Goal: Transaction & Acquisition: Obtain resource

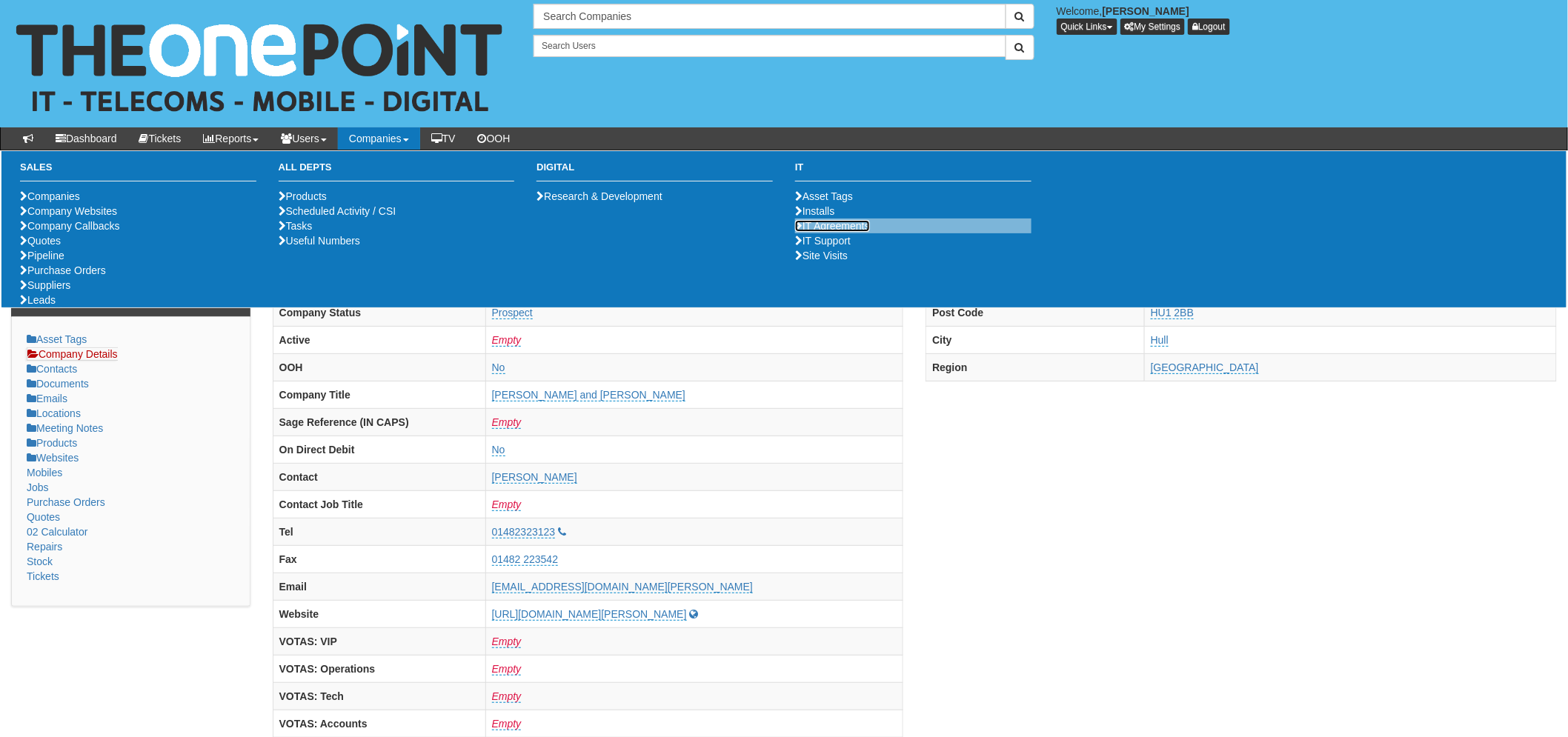
click at [826, 232] on link "IT Agreements" at bounding box center [832, 226] width 75 height 12
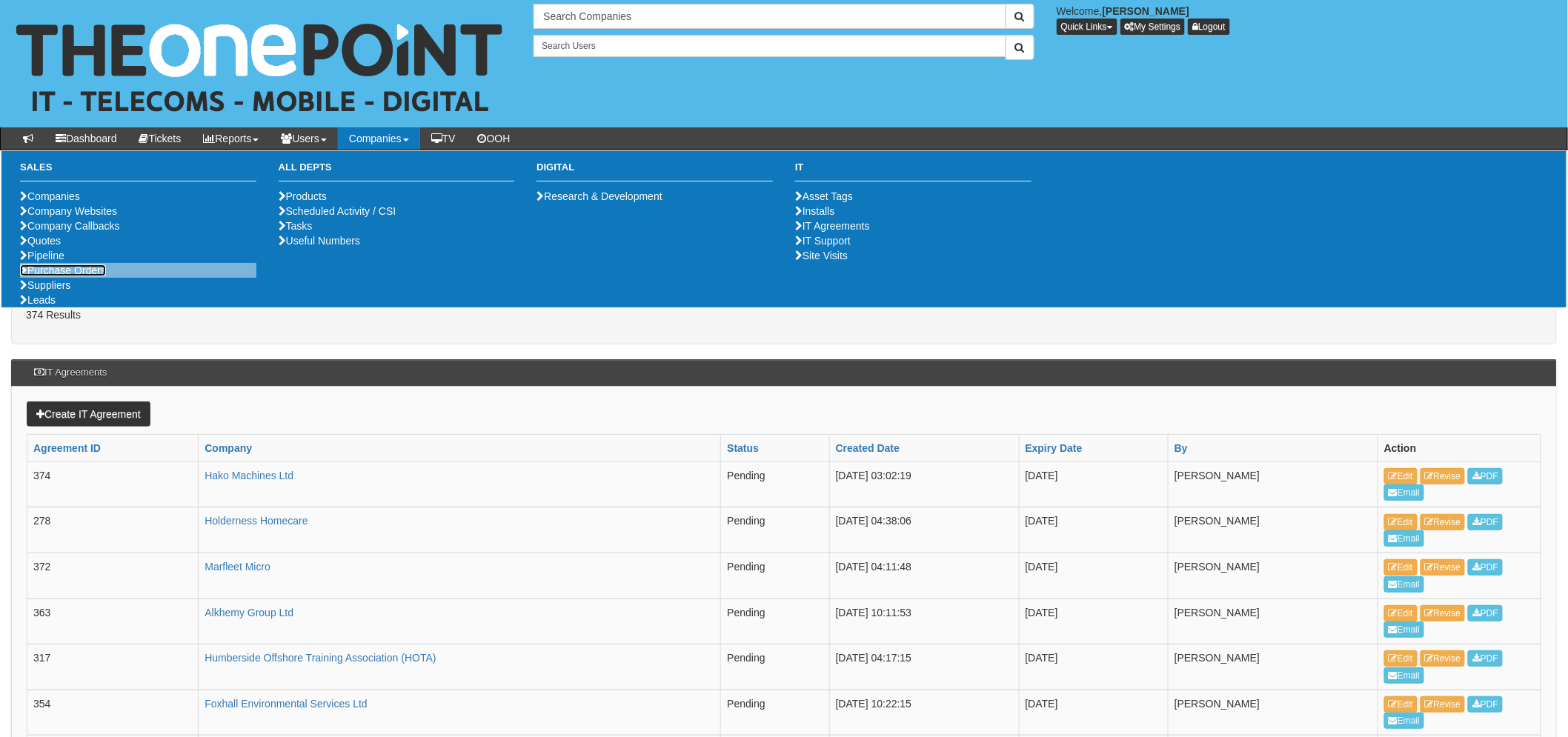
click at [53, 276] on link "Purchase Orders" at bounding box center [63, 270] width 86 height 12
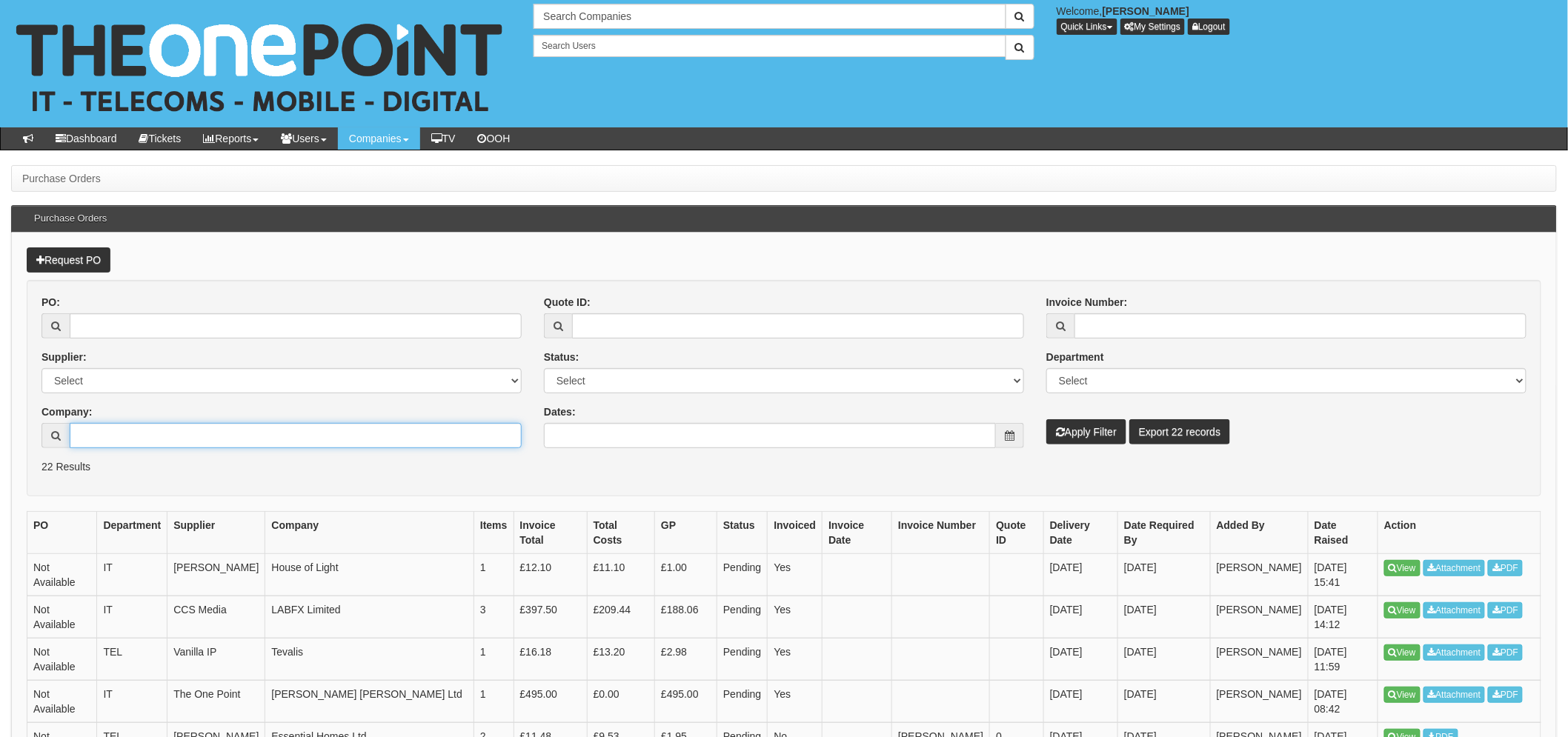
click at [138, 441] on input "Company:" at bounding box center [296, 435] width 452 height 25
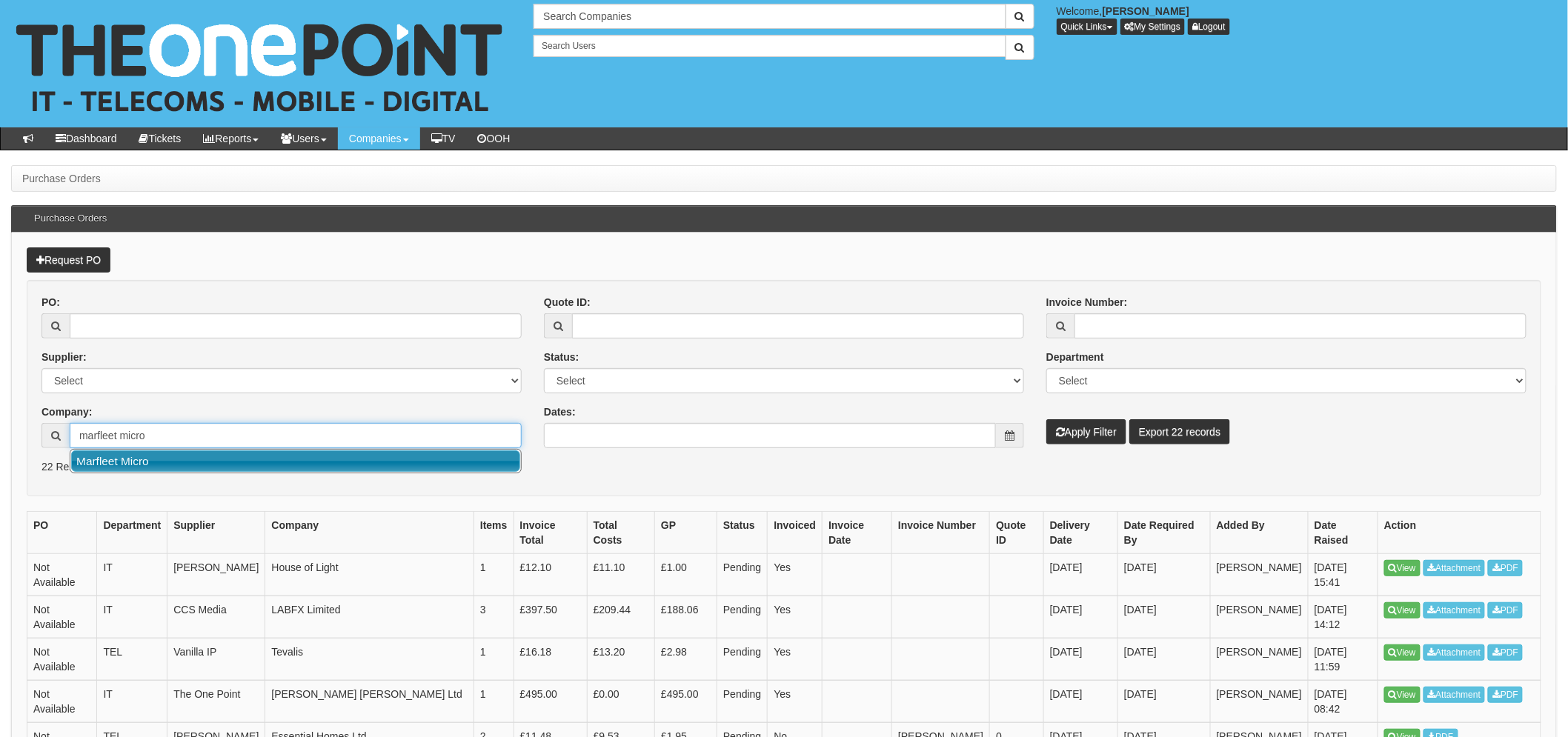
click at [202, 464] on link "Marfleet Micro" at bounding box center [296, 461] width 449 height 21
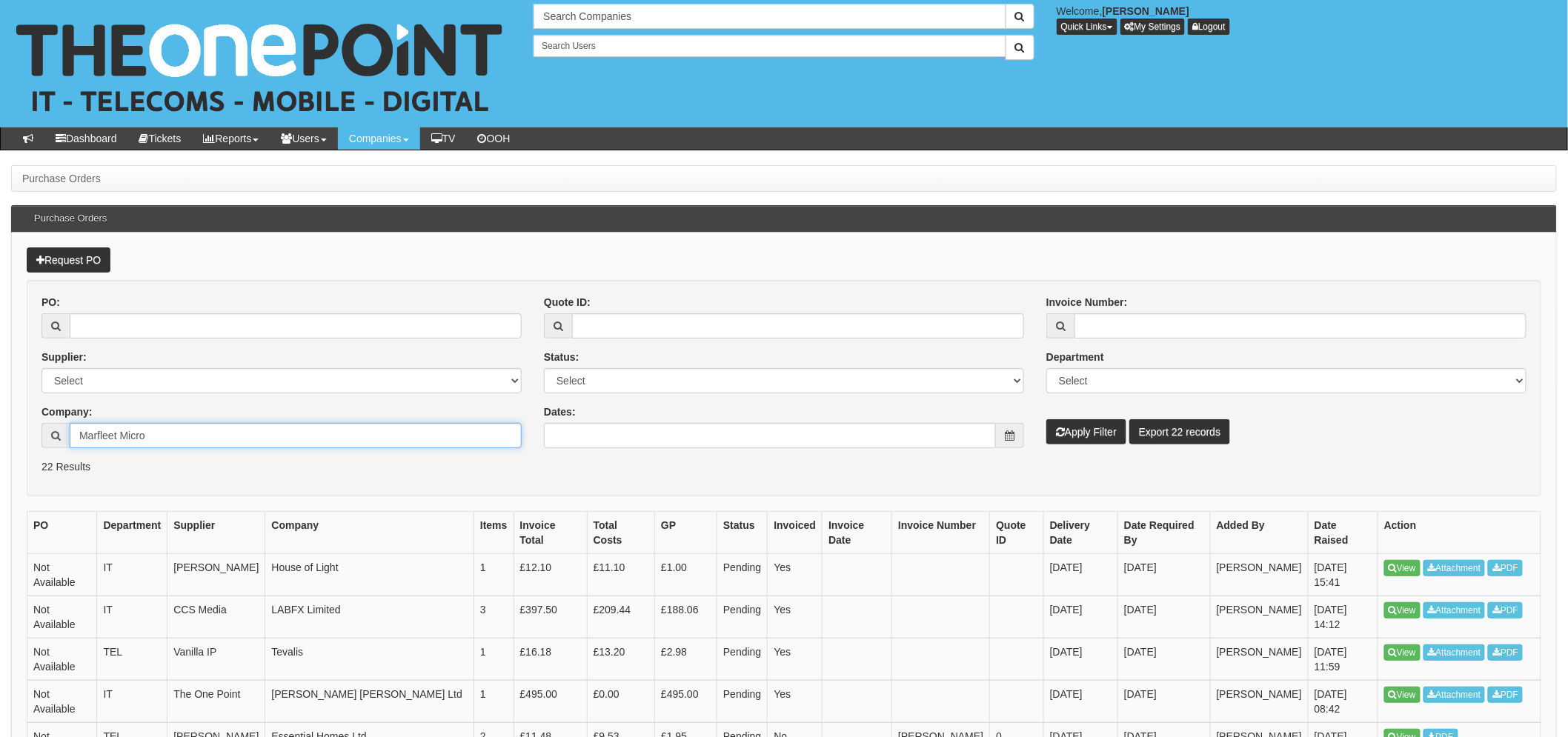
type input "Marfleet Micro"
click at [1078, 432] on button "Apply Filter" at bounding box center [1086, 432] width 80 height 25
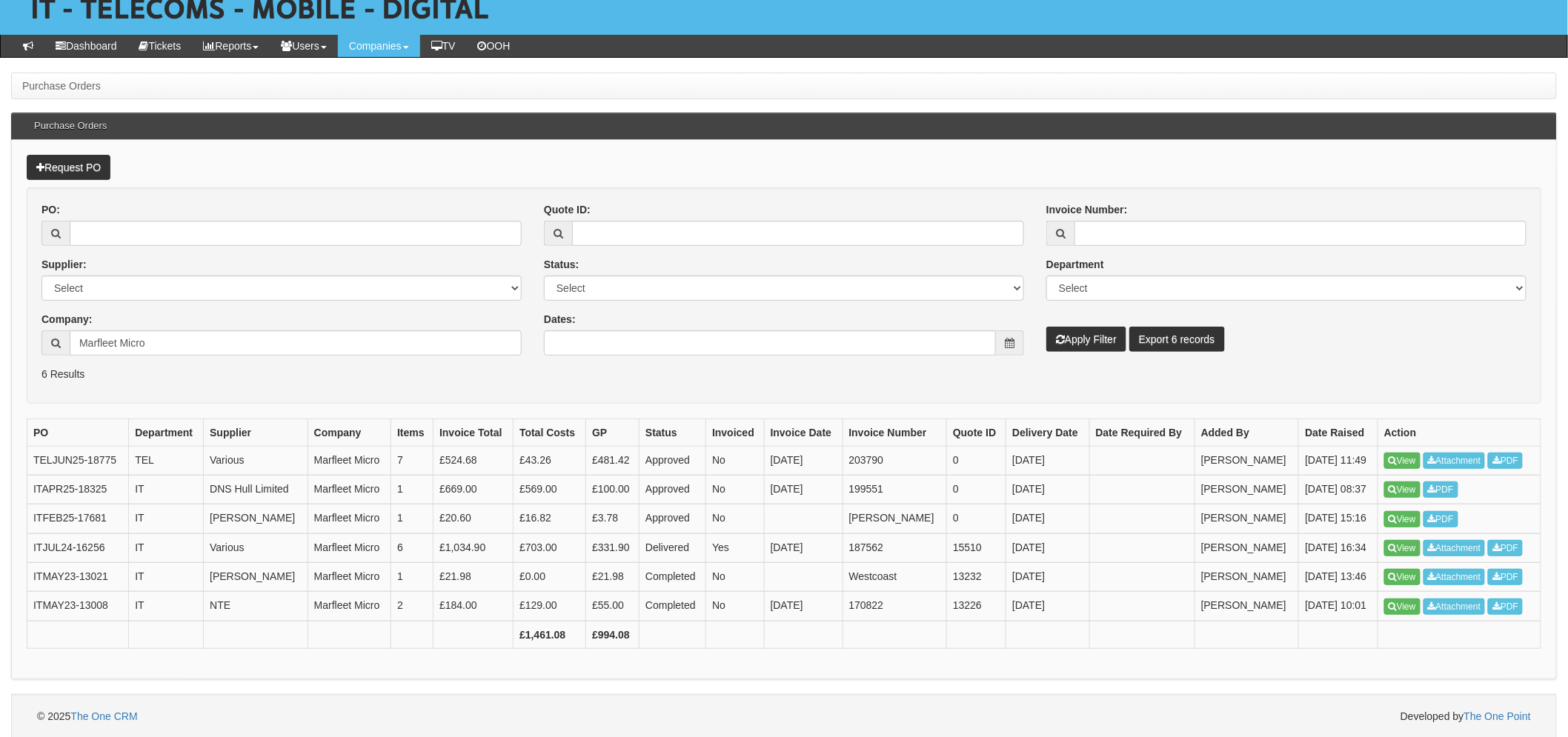
scroll to position [94, 0]
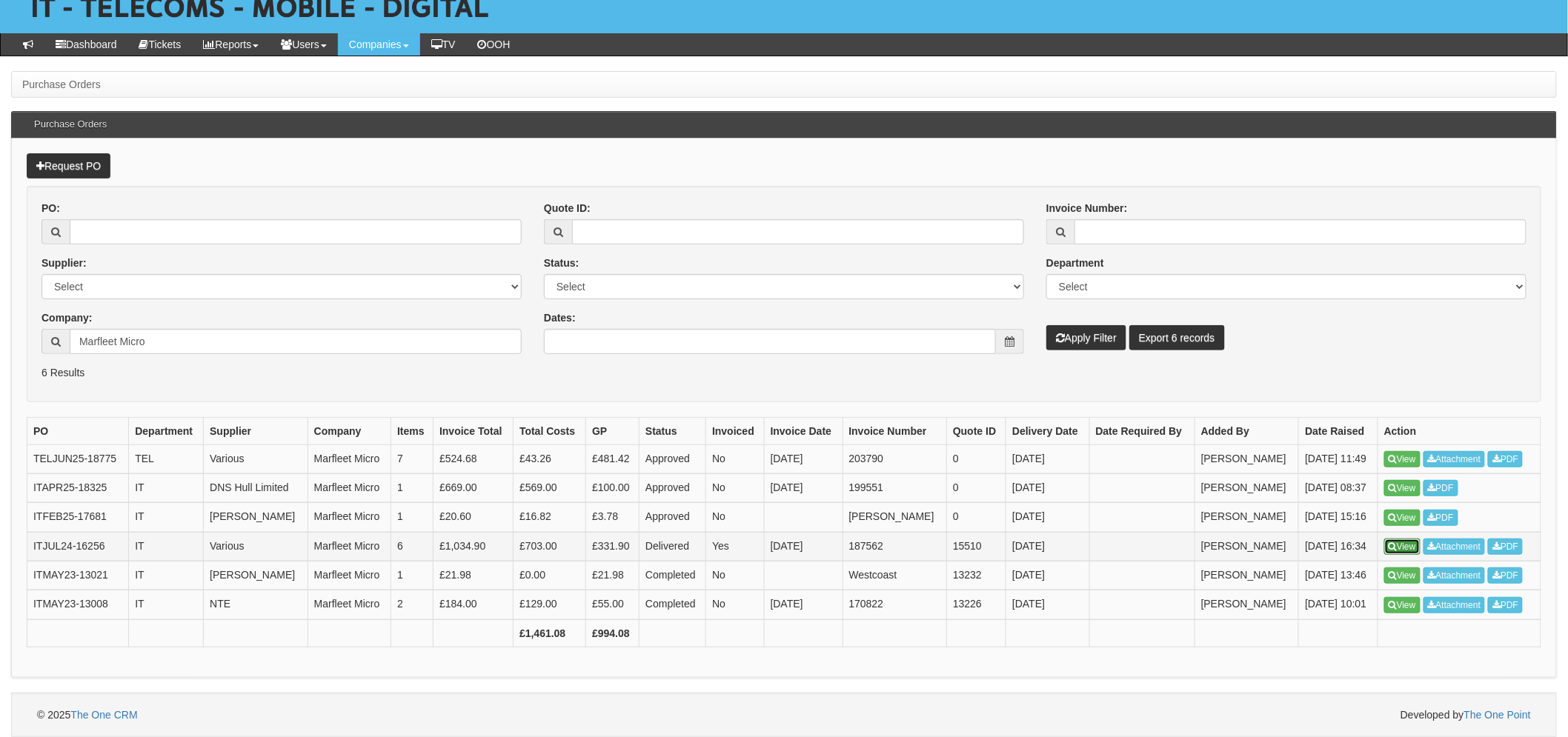
click at [1401, 545] on link "View" at bounding box center [1402, 546] width 37 height 16
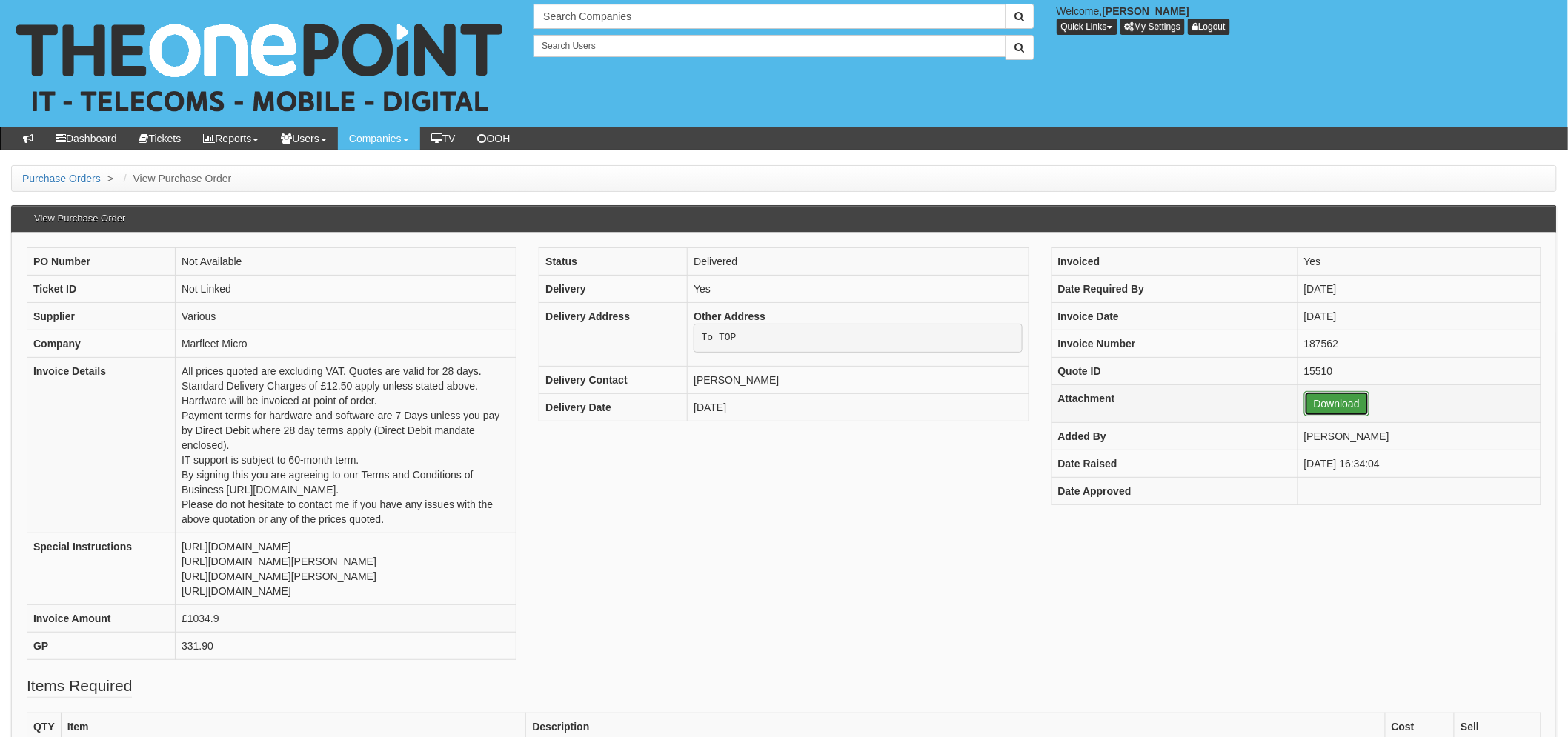
click at [1330, 409] on link "Download" at bounding box center [1337, 403] width 65 height 25
